Goal: Information Seeking & Learning: Learn about a topic

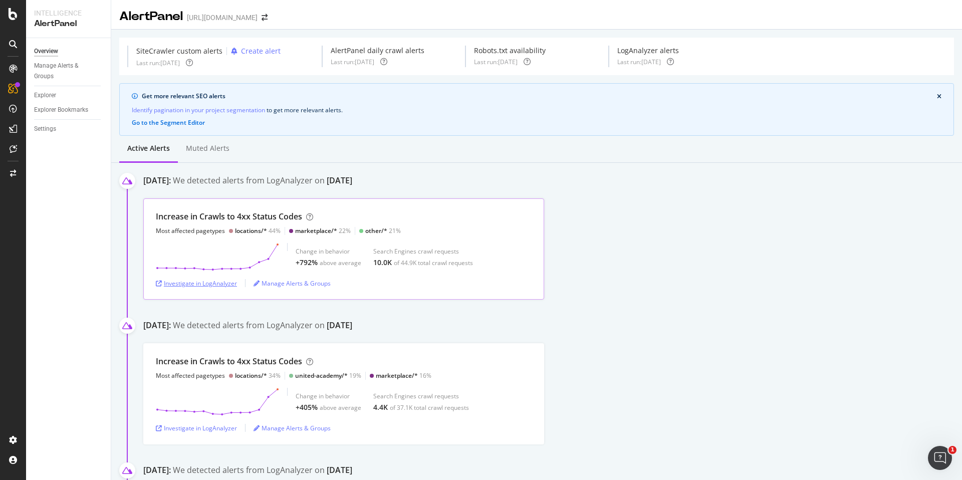
click at [207, 283] on div "Investigate in LogAnalyzer" at bounding box center [196, 283] width 81 height 9
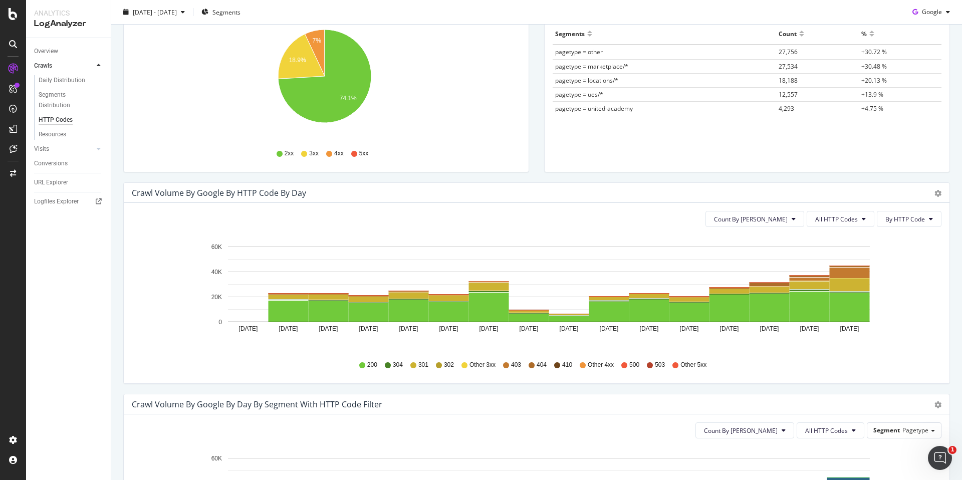
scroll to position [170, 0]
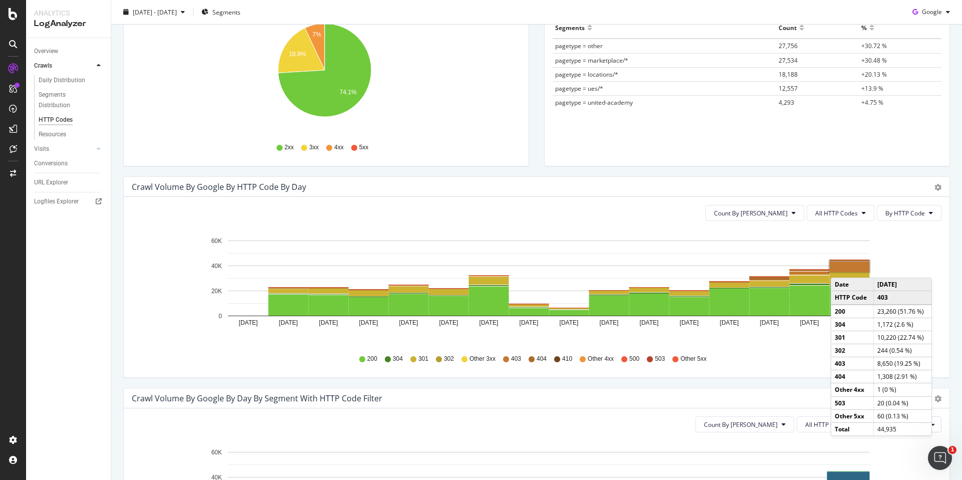
click at [841, 268] on rect "A chart." at bounding box center [850, 267] width 40 height 11
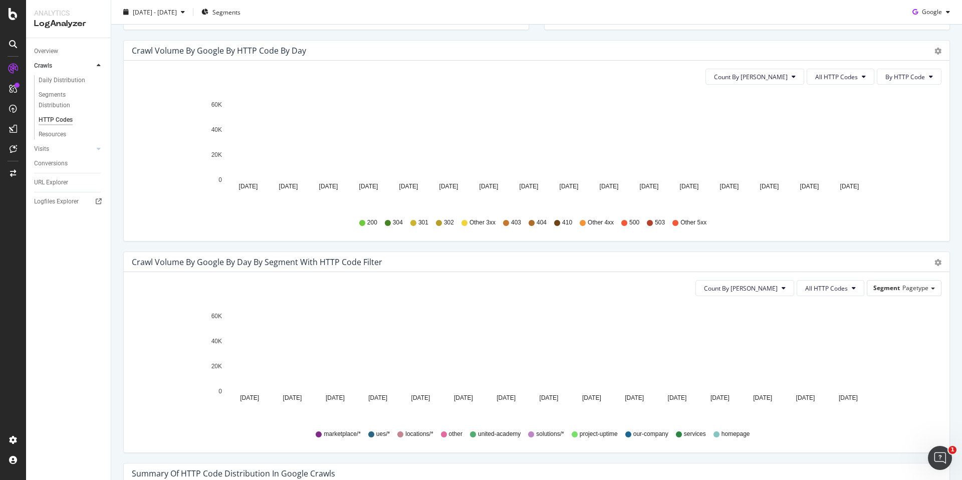
scroll to position [308, 0]
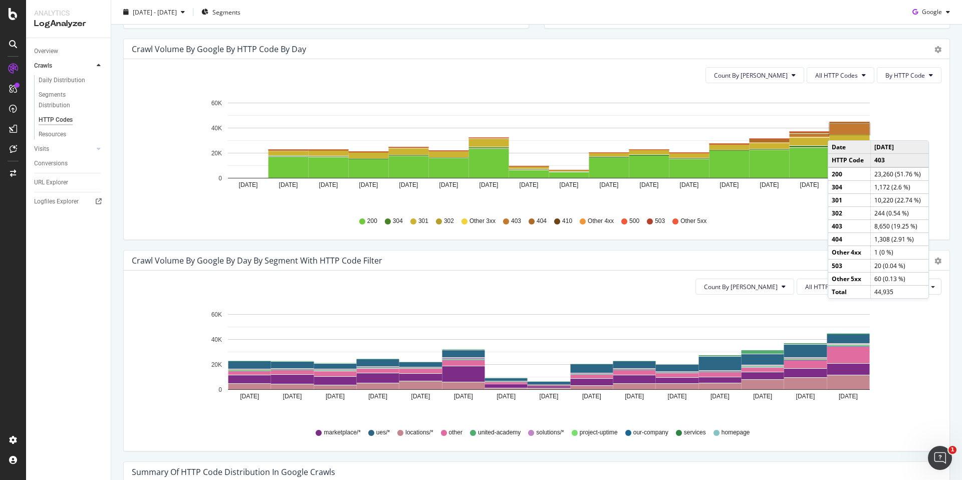
click at [838, 130] on rect "A chart." at bounding box center [850, 129] width 40 height 11
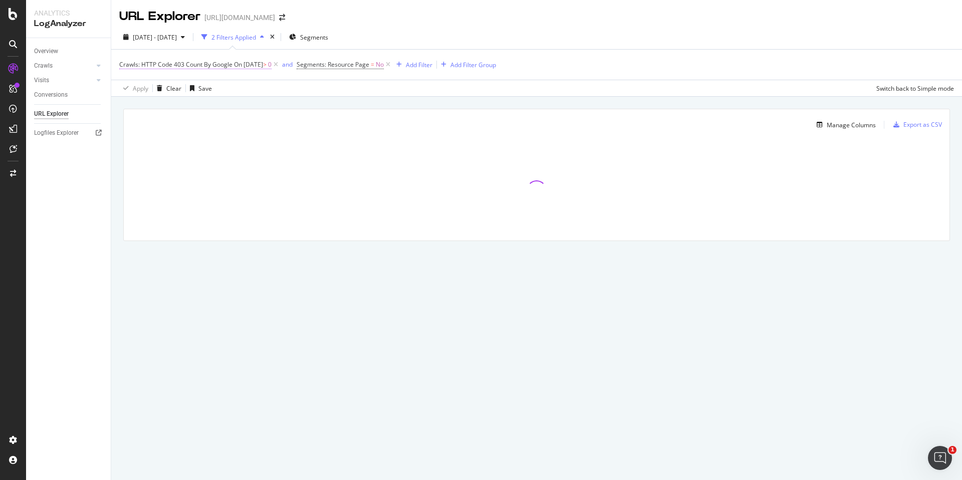
click at [246, 66] on span "On [DATE]" at bounding box center [248, 64] width 29 height 9
click at [339, 66] on span "Segments: Resource Page" at bounding box center [333, 64] width 73 height 9
click at [318, 63] on div "Segments: Resource Page" at bounding box center [374, 63] width 118 height 17
click at [316, 65] on icon at bounding box center [316, 64] width 3 height 6
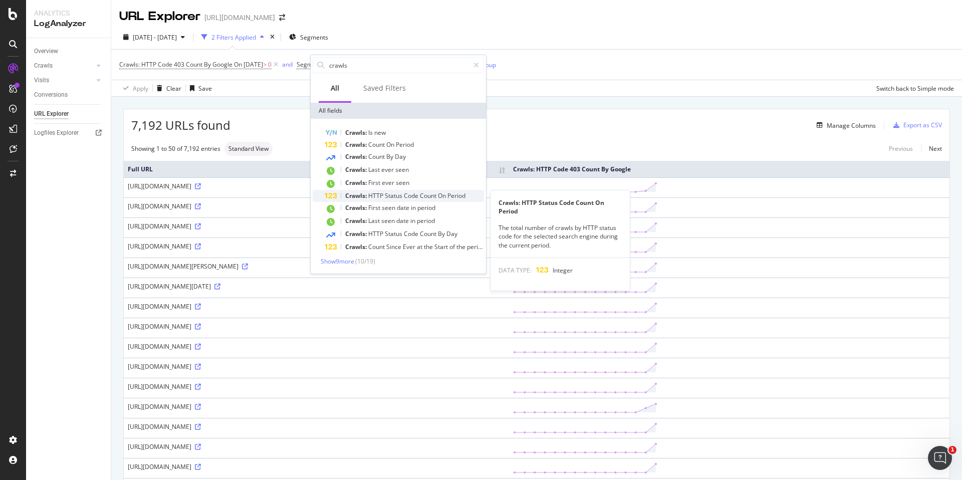
type input "crawls"
click at [432, 198] on span "Count" at bounding box center [429, 195] width 18 height 9
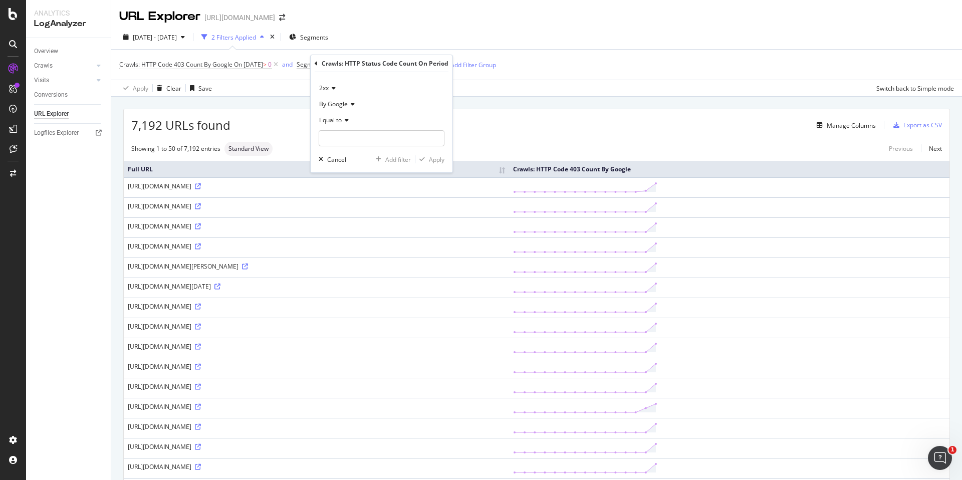
click at [332, 89] on icon at bounding box center [332, 88] width 7 height 6
click at [338, 209] on div "403" at bounding box center [374, 212] width 107 height 13
click at [344, 119] on icon at bounding box center [345, 120] width 7 height 6
click at [386, 115] on div "Equal to" at bounding box center [382, 120] width 126 height 16
click at [257, 65] on span "On [DATE]" at bounding box center [248, 64] width 29 height 9
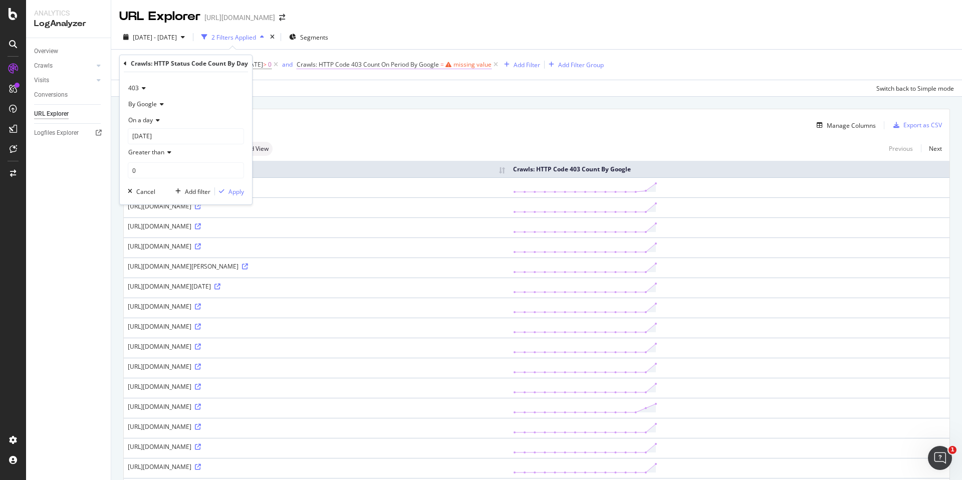
click at [372, 65] on span "Crawls: HTTP Code 403 Count On Period By Google" at bounding box center [368, 64] width 142 height 9
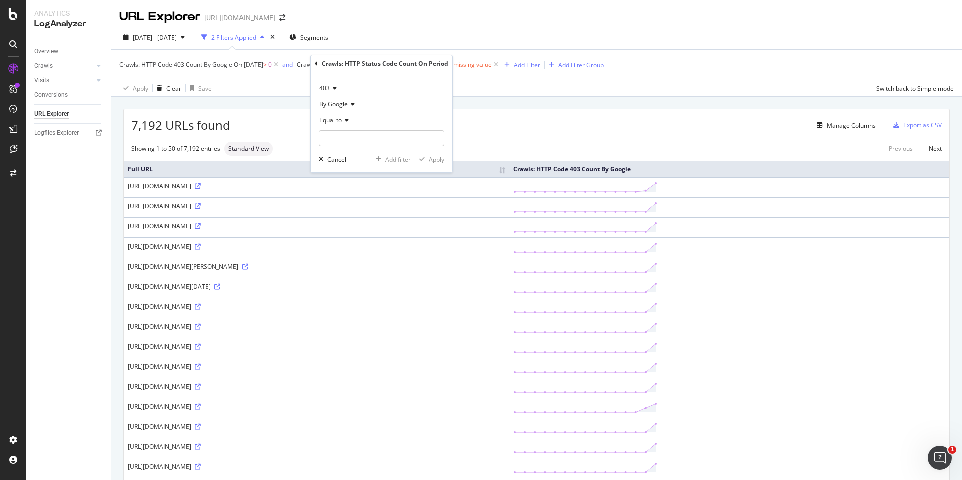
click at [316, 66] on icon at bounding box center [316, 64] width 3 height 6
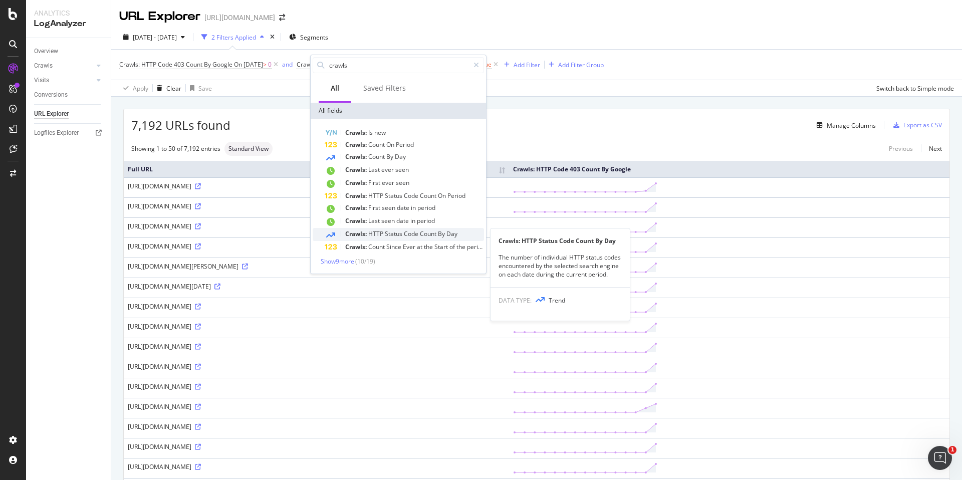
click at [394, 235] on span "Status" at bounding box center [394, 234] width 19 height 9
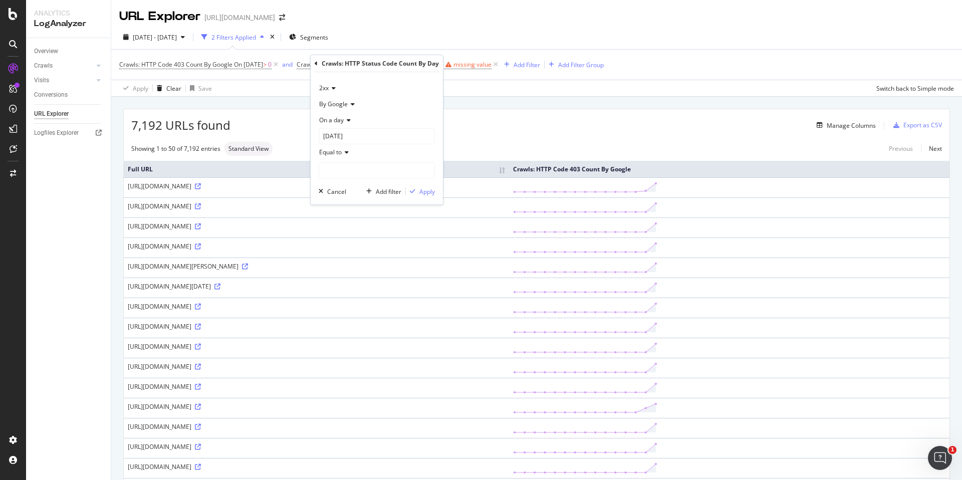
click at [331, 86] on icon at bounding box center [332, 88] width 7 height 6
click at [338, 213] on div "403" at bounding box center [374, 212] width 107 height 13
click at [359, 135] on input "[DATE]" at bounding box center [377, 136] width 116 height 16
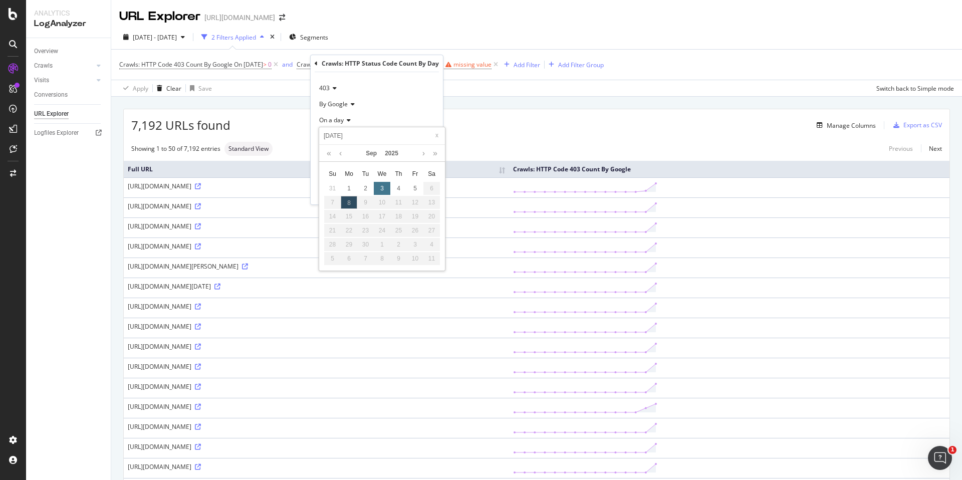
click at [378, 190] on div "3" at bounding box center [382, 188] width 17 height 13
type input "[DATE]"
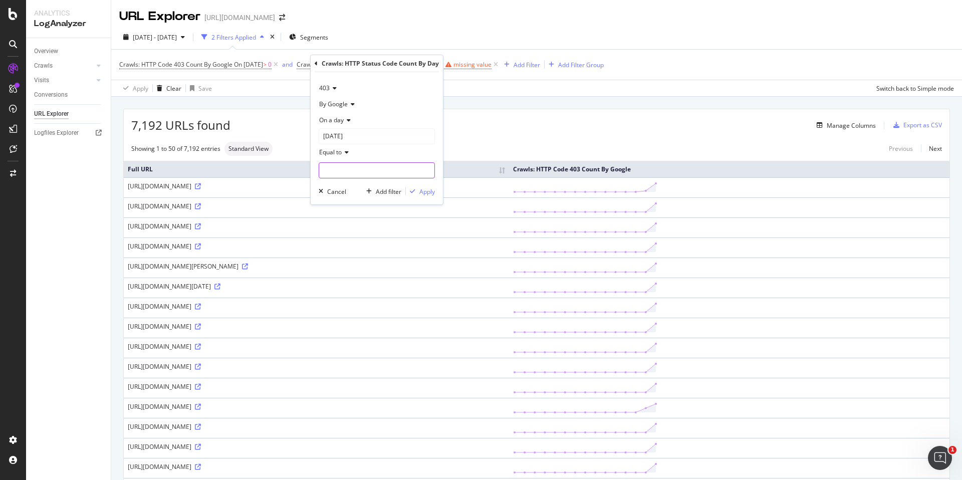
click at [389, 170] on input "number" at bounding box center [377, 170] width 116 height 16
click at [344, 154] on icon at bounding box center [345, 152] width 7 height 6
click at [349, 225] on span "Greater than" at bounding box center [342, 225] width 36 height 9
click at [425, 167] on input "1" at bounding box center [377, 170] width 116 height 16
type input "0"
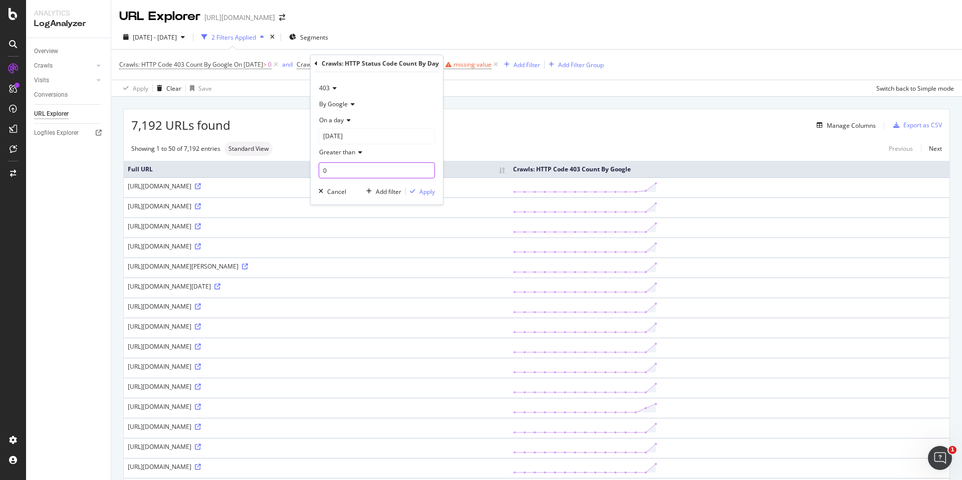
click at [430, 173] on input "0" at bounding box center [377, 170] width 116 height 16
click at [427, 194] on div "Apply" at bounding box center [427, 191] width 16 height 9
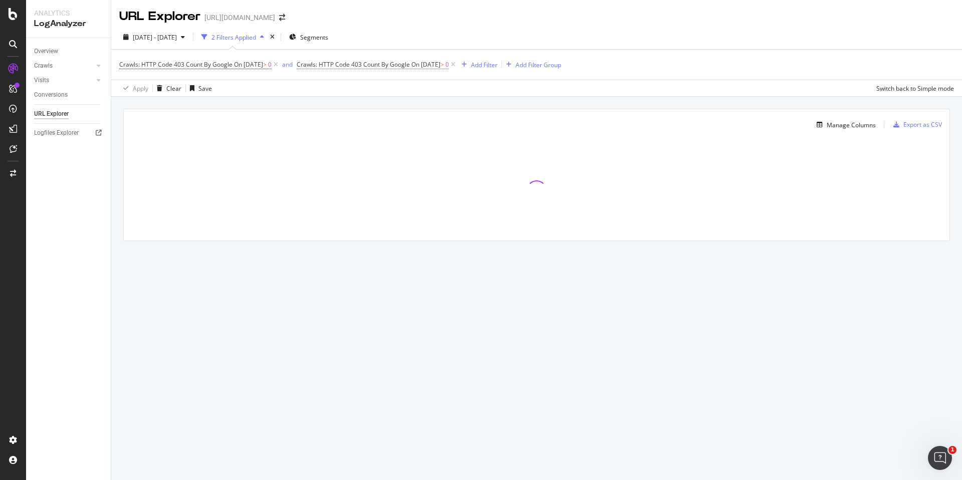
click at [431, 68] on span "On [DATE]" at bounding box center [425, 64] width 29 height 9
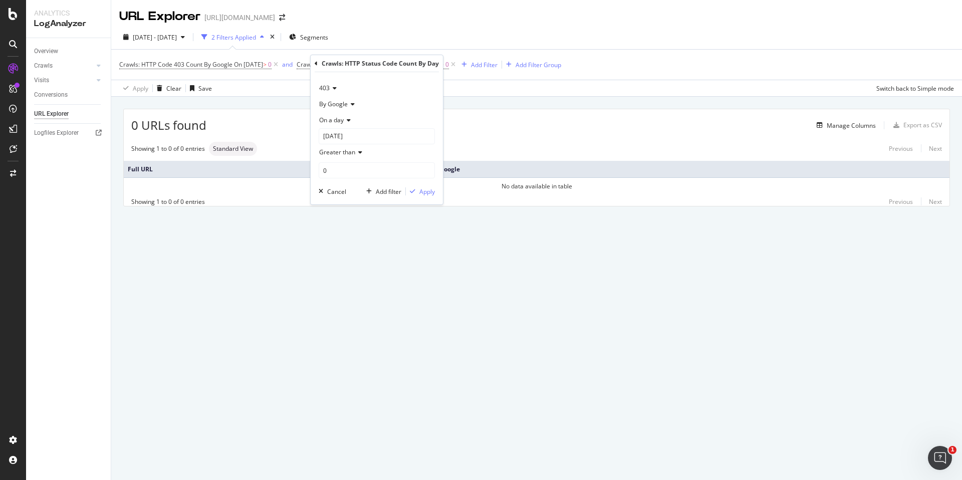
click at [334, 87] on icon at bounding box center [333, 88] width 7 height 6
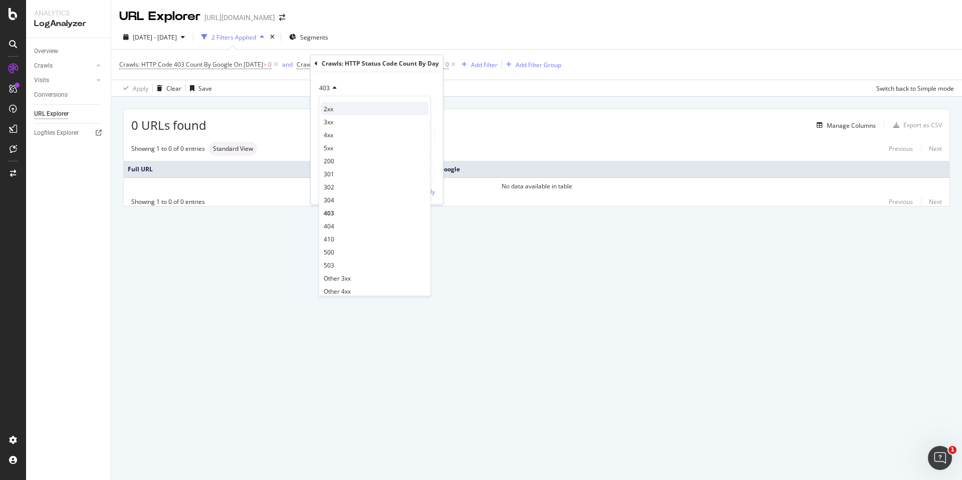
click at [341, 112] on div "2xx" at bounding box center [374, 108] width 107 height 13
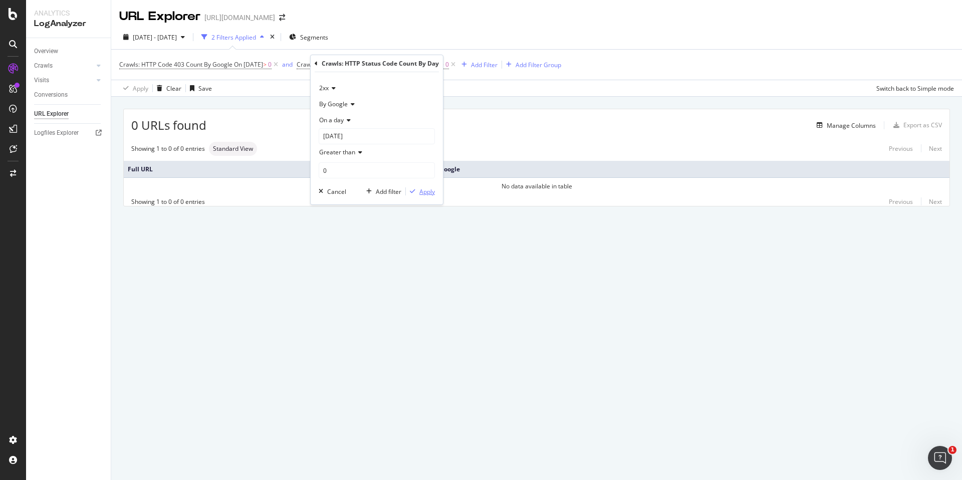
click at [420, 190] on div "Apply" at bounding box center [427, 191] width 16 height 9
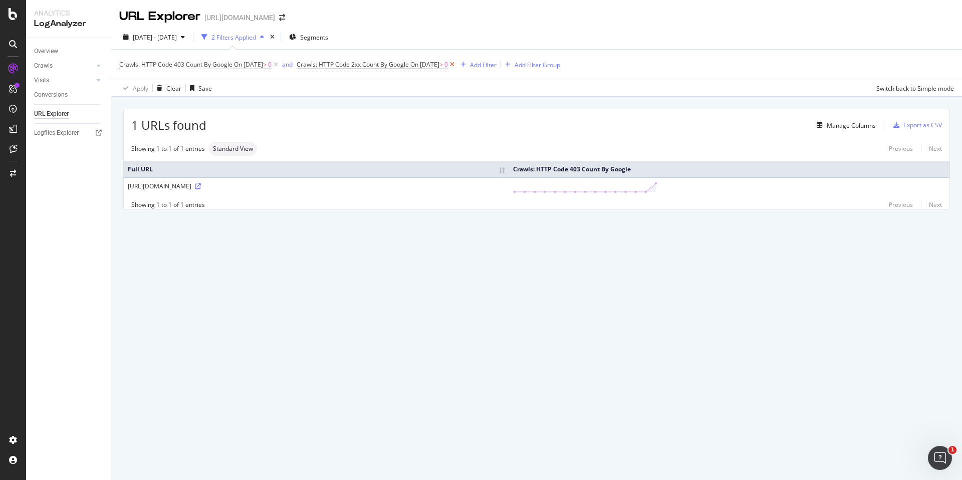
click at [457, 67] on icon at bounding box center [452, 65] width 9 height 10
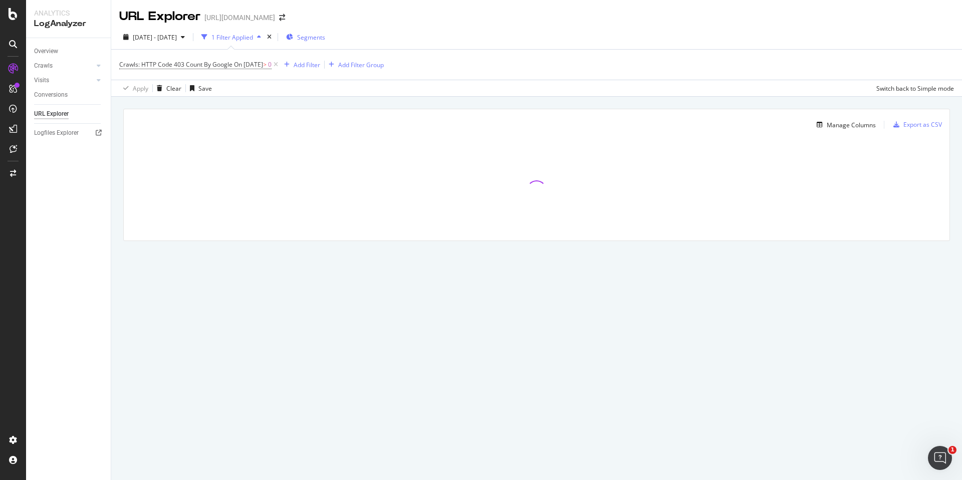
click at [325, 39] on span "Segments" at bounding box center [311, 37] width 28 height 9
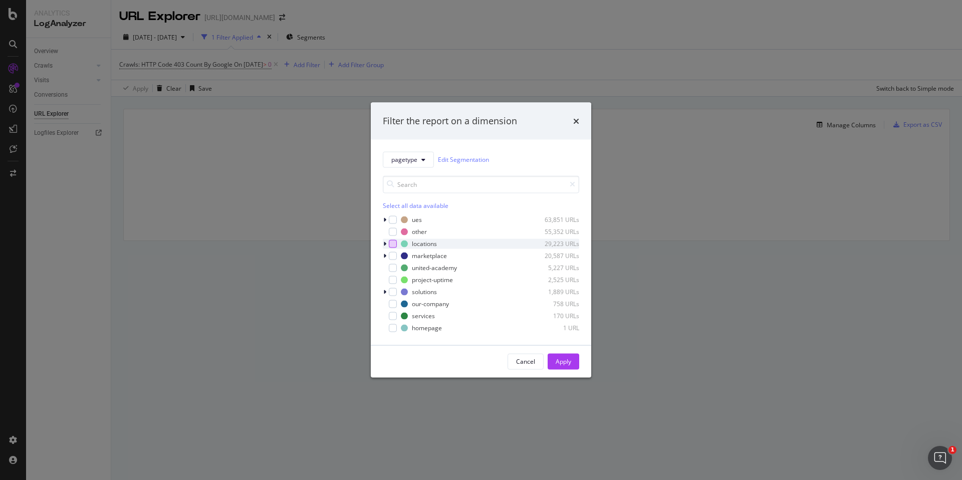
click at [394, 242] on div "modal" at bounding box center [393, 244] width 8 height 8
click at [572, 363] on button "Apply" at bounding box center [564, 361] width 32 height 16
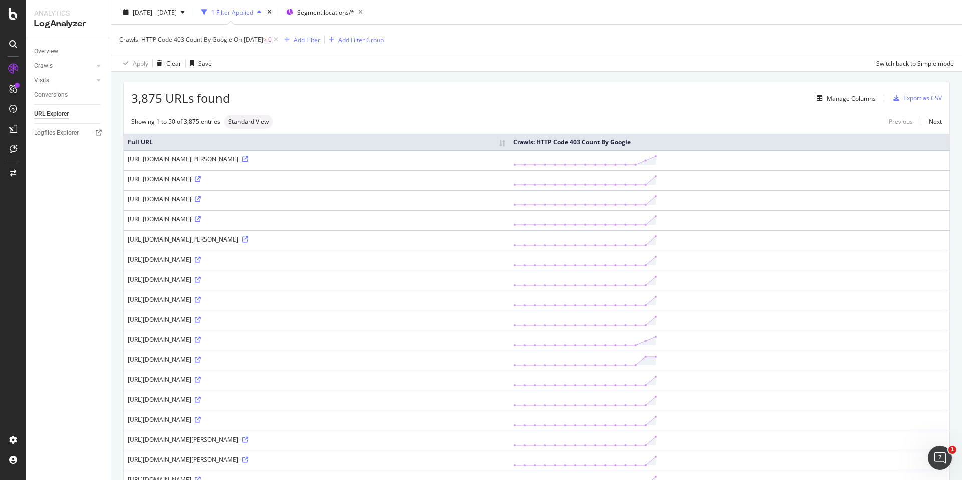
scroll to position [29, 0]
click at [248, 239] on icon at bounding box center [245, 238] width 6 height 6
click at [201, 177] on icon at bounding box center [198, 177] width 6 height 6
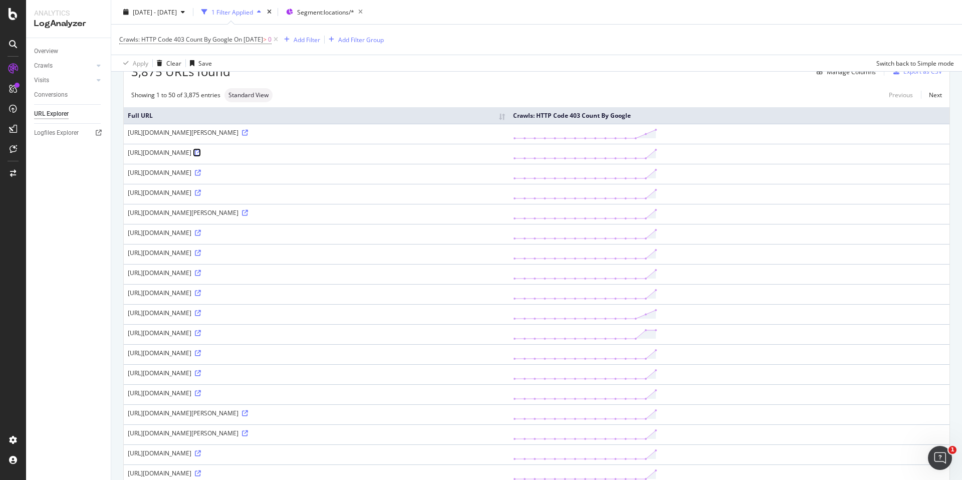
scroll to position [0, 0]
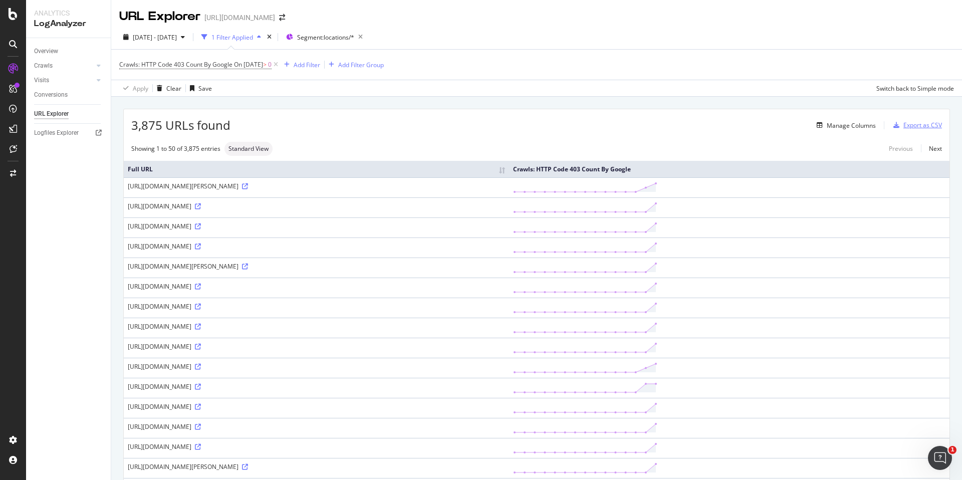
click at [907, 127] on div "Export as CSV" at bounding box center [923, 125] width 39 height 9
click at [908, 125] on div "Export as CSV" at bounding box center [923, 125] width 39 height 9
click at [894, 127] on icon "button" at bounding box center [897, 125] width 6 height 6
click at [841, 127] on div "Manage Columns" at bounding box center [851, 125] width 49 height 9
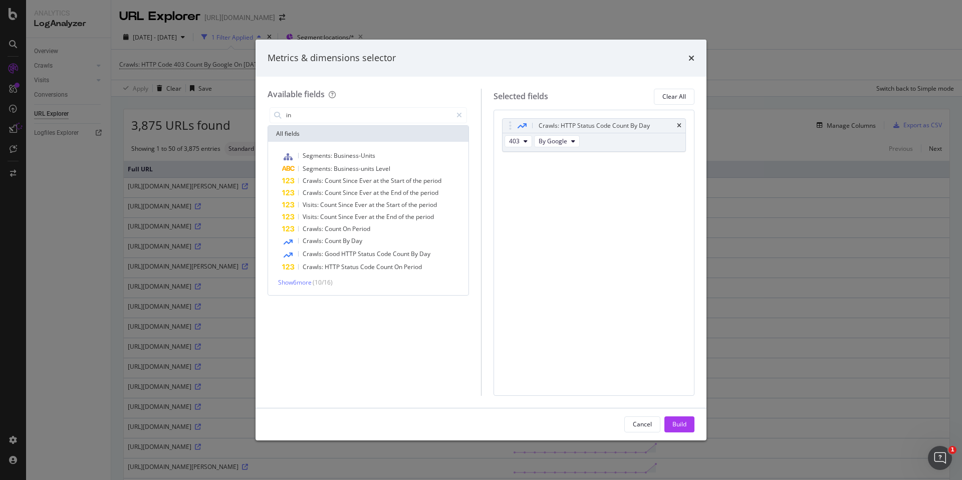
type input "i"
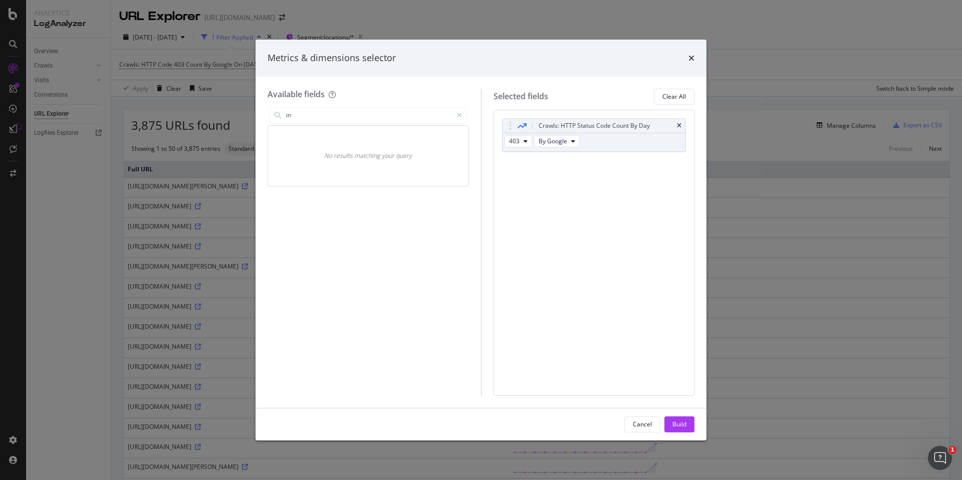
type input "i"
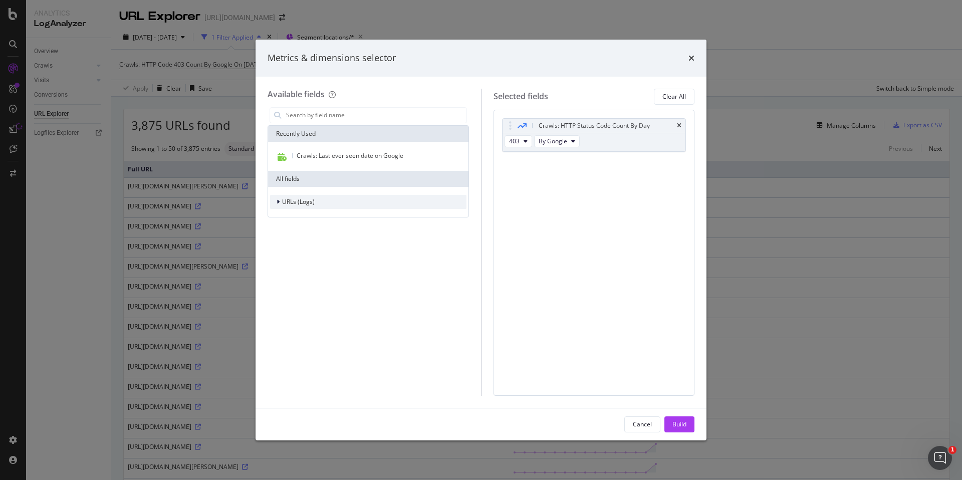
click at [306, 206] on div "URLs (Logs)" at bounding box center [292, 202] width 45 height 10
click at [281, 251] on div "Crawls" at bounding box center [288, 248] width 37 height 10
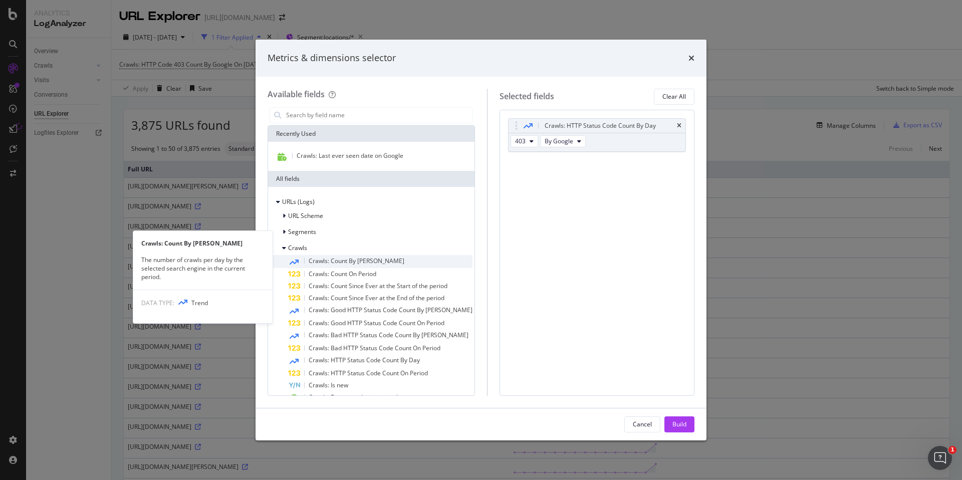
scroll to position [72, 0]
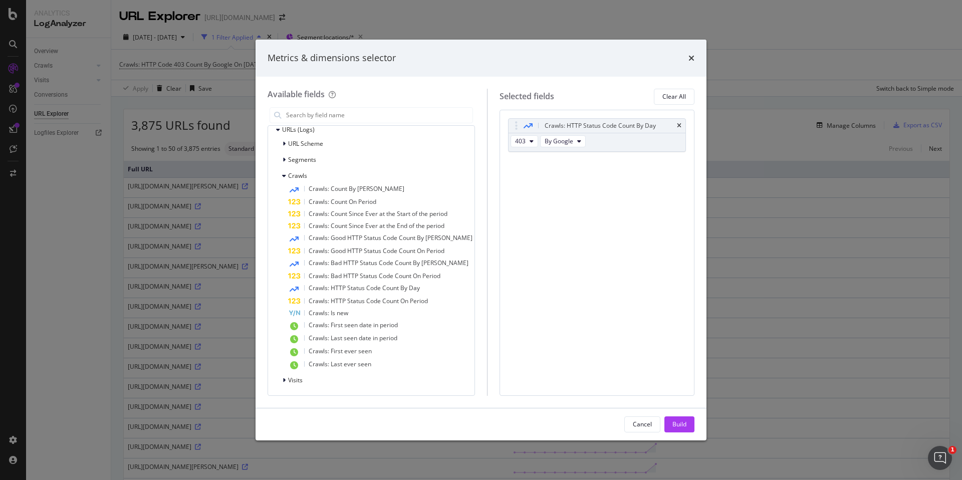
click at [687, 60] on div "Metrics & dimensions selector" at bounding box center [481, 58] width 427 height 13
click at [690, 59] on icon "times" at bounding box center [692, 58] width 6 height 8
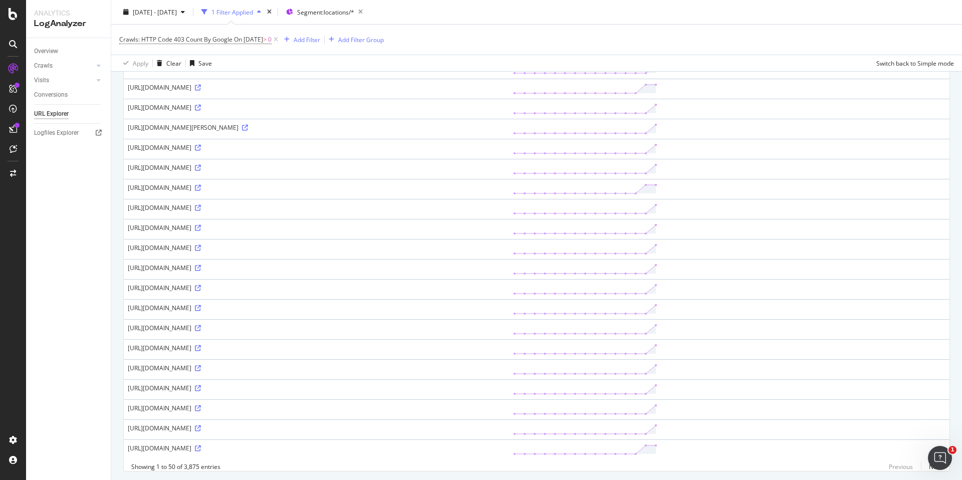
scroll to position [754, 0]
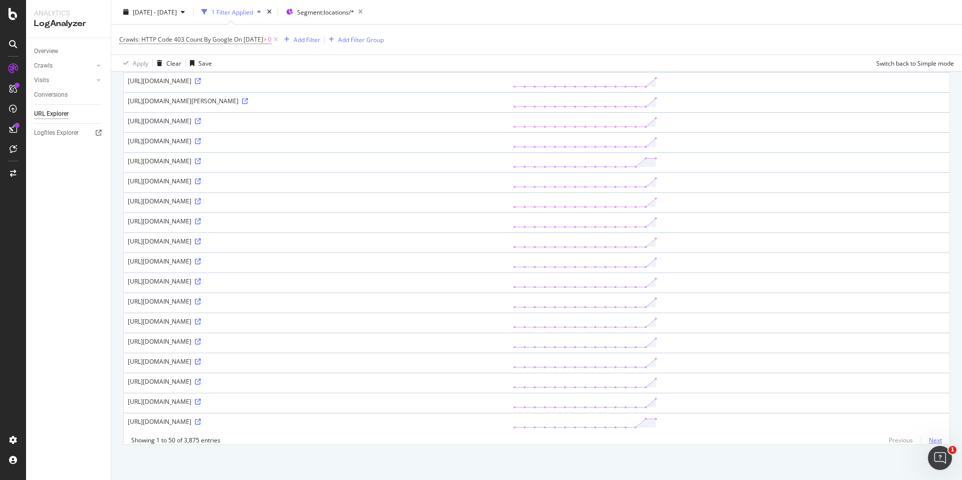
click at [925, 441] on link "Next" at bounding box center [931, 440] width 21 height 15
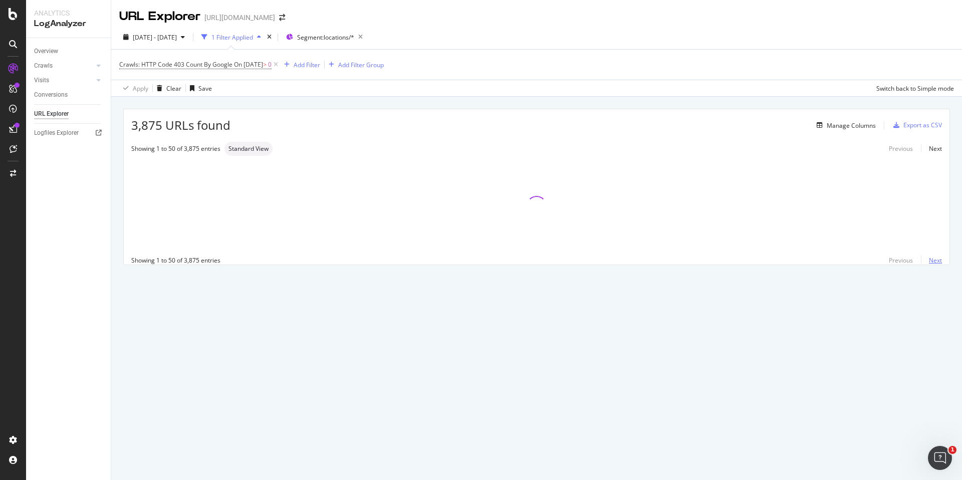
scroll to position [0, 0]
